Goal: Communication & Community: Connect with others

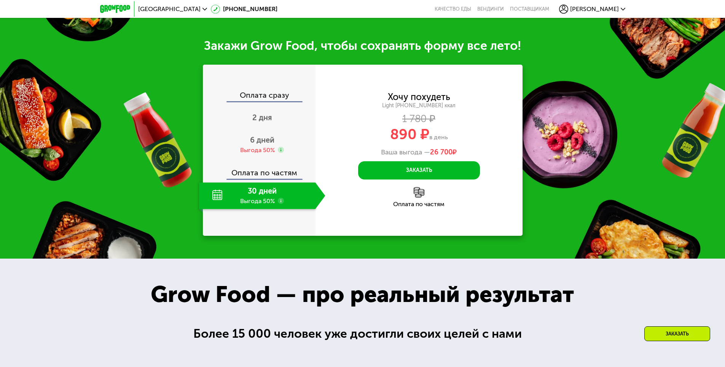
click at [280, 204] on use at bounding box center [281, 201] width 6 height 6
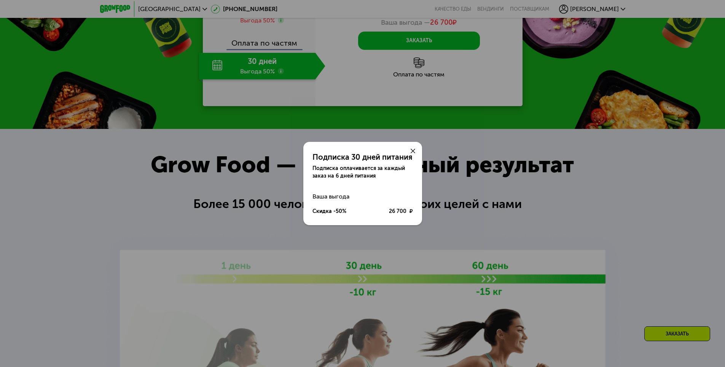
click at [414, 153] on div at bounding box center [413, 151] width 18 height 18
click at [412, 151] on use at bounding box center [412, 151] width 5 height 5
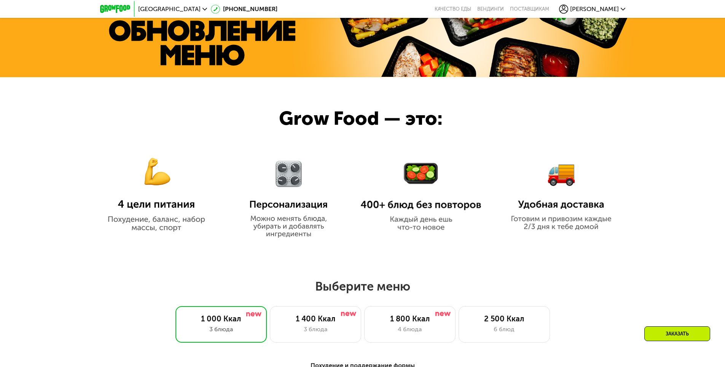
scroll to position [308, 0]
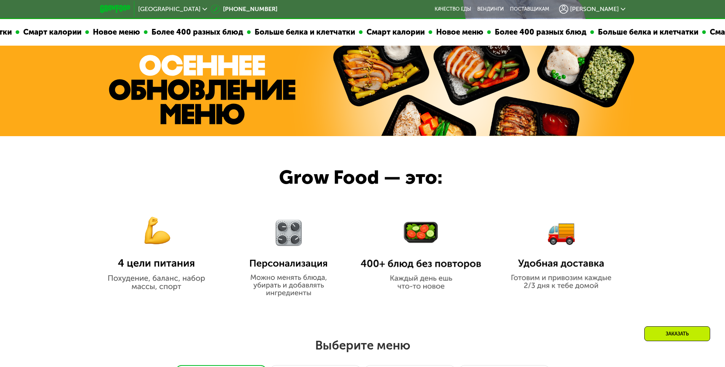
click at [615, 12] on span "[PERSON_NAME]" at bounding box center [594, 9] width 49 height 6
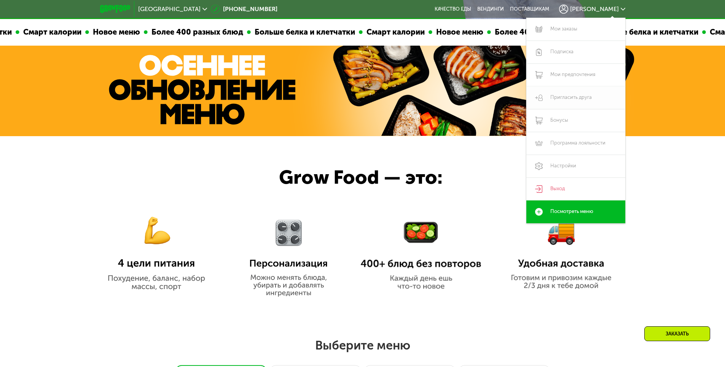
click at [573, 101] on link "Пригласить друга" at bounding box center [575, 97] width 99 height 23
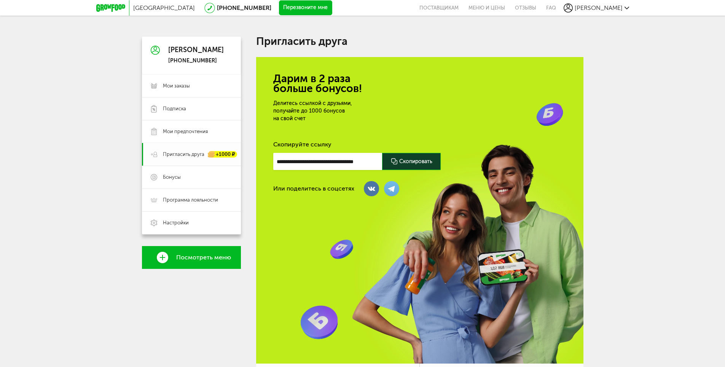
click at [219, 155] on div "+1000 ₽" at bounding box center [222, 154] width 29 height 6
